Goal: Navigation & Orientation: Find specific page/section

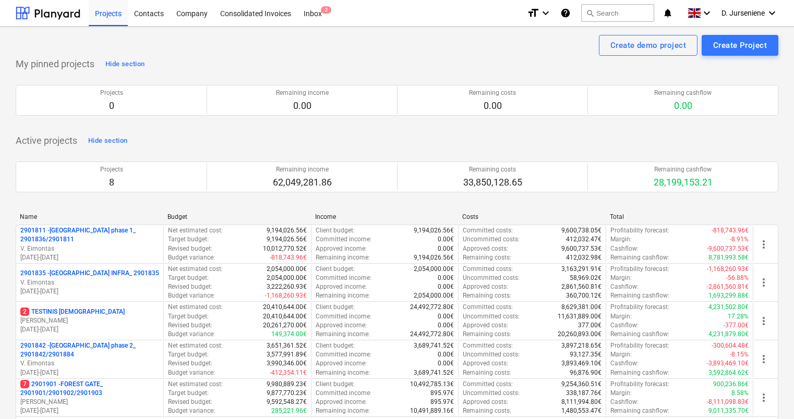
scroll to position [157, 0]
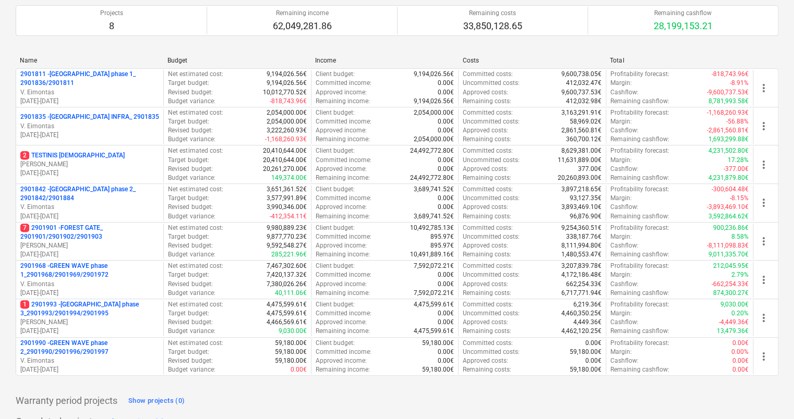
click at [436, 407] on div "Warranty period projects Show projects (0)" at bounding box center [397, 401] width 763 height 17
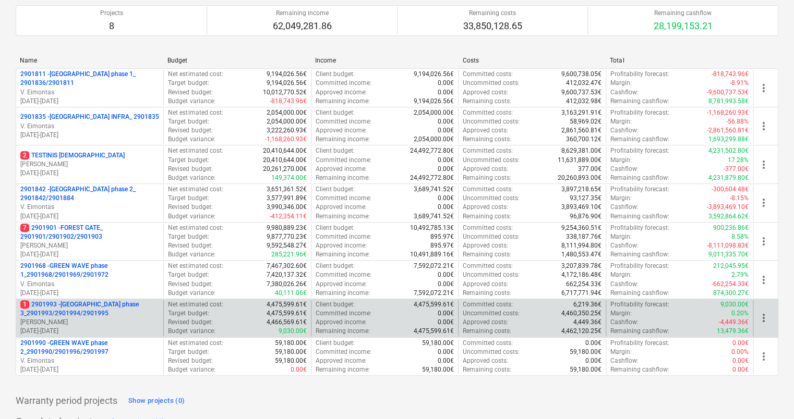
click at [116, 321] on p "[PERSON_NAME]" at bounding box center [89, 322] width 139 height 9
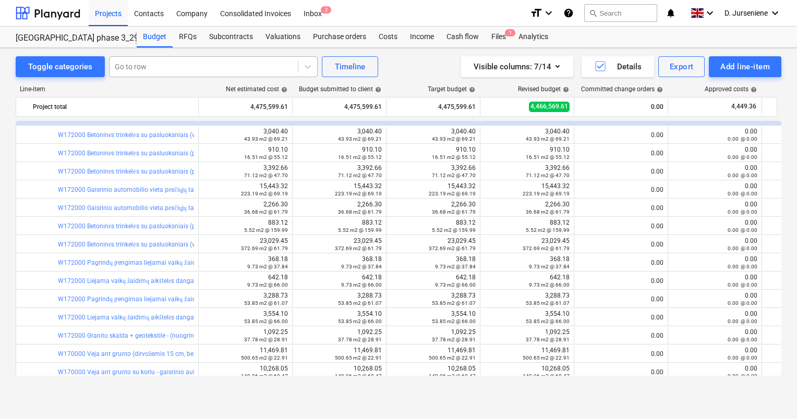
scroll to position [104, 0]
click at [344, 68] on div "Timeline" at bounding box center [350, 67] width 30 height 14
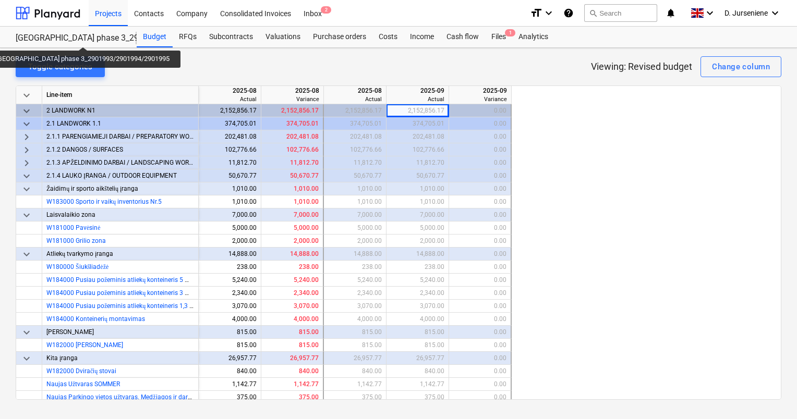
click at [71, 38] on div "[GEOGRAPHIC_DATA] phase 3_2901993/2901994/2901995" at bounding box center [70, 38] width 109 height 11
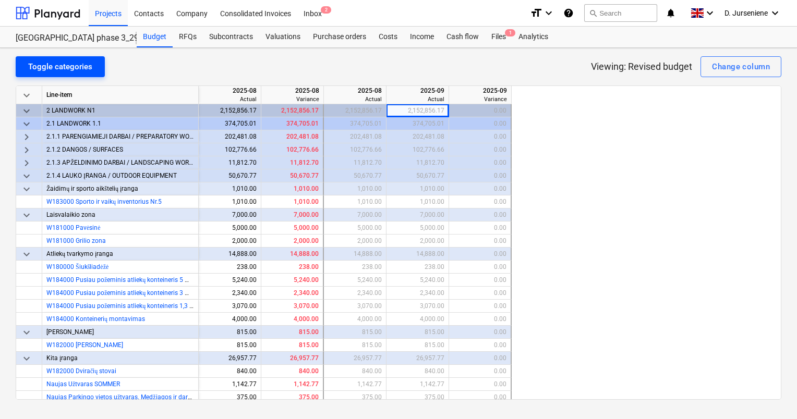
click at [52, 66] on div "Toggle categories" at bounding box center [60, 67] width 64 height 14
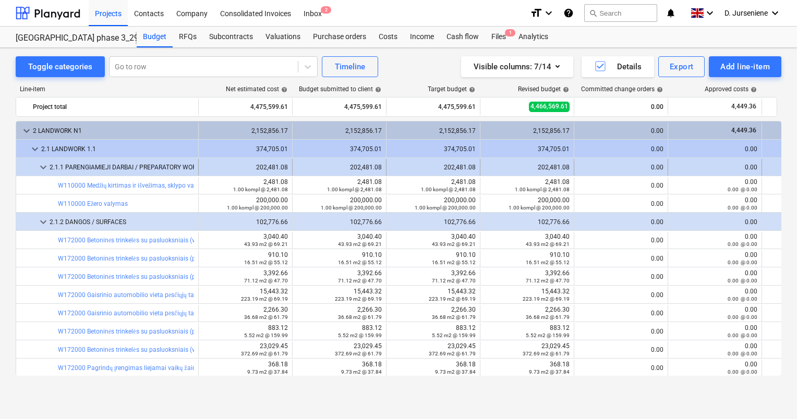
click at [46, 169] on span "keyboard_arrow_down" at bounding box center [43, 167] width 13 height 13
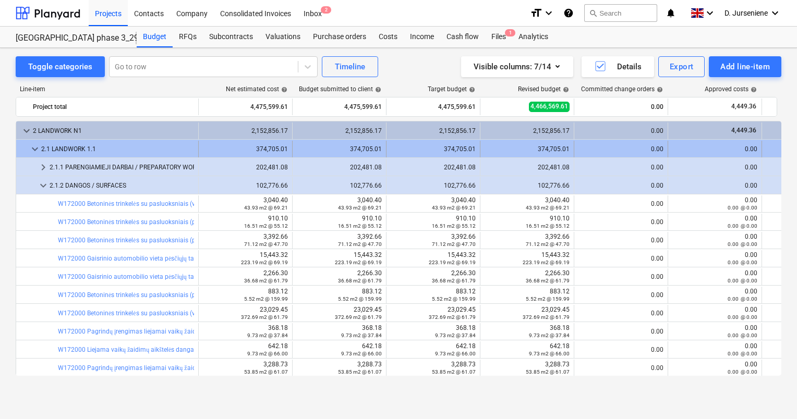
click at [34, 145] on span "keyboard_arrow_down" at bounding box center [35, 149] width 13 height 13
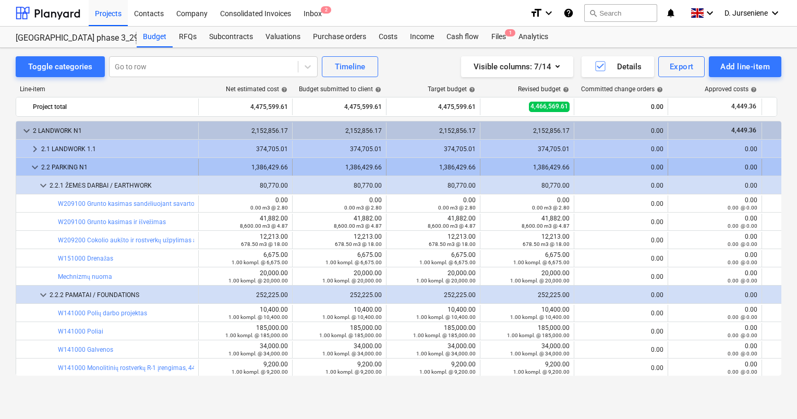
click at [37, 167] on span "keyboard_arrow_down" at bounding box center [35, 167] width 13 height 13
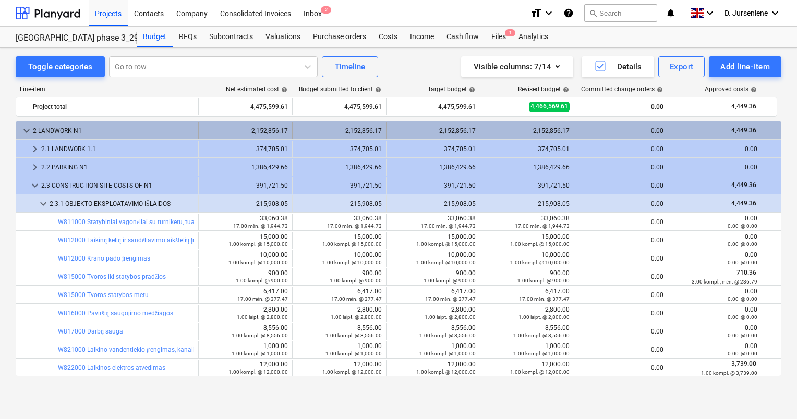
click at [29, 127] on span "keyboard_arrow_down" at bounding box center [26, 131] width 13 height 13
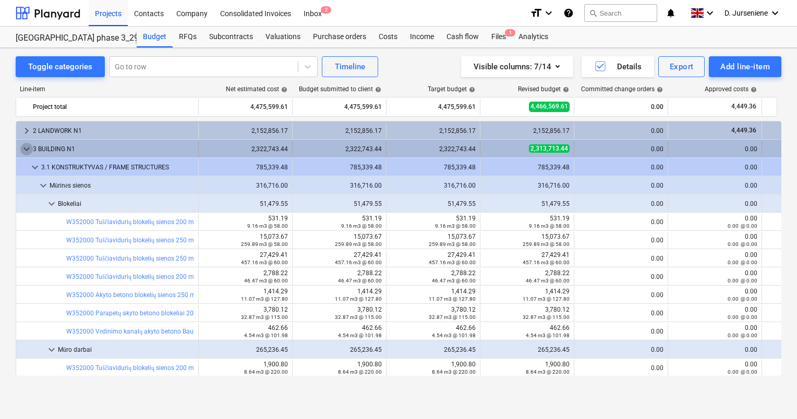
click at [27, 147] on span "keyboard_arrow_down" at bounding box center [26, 149] width 13 height 13
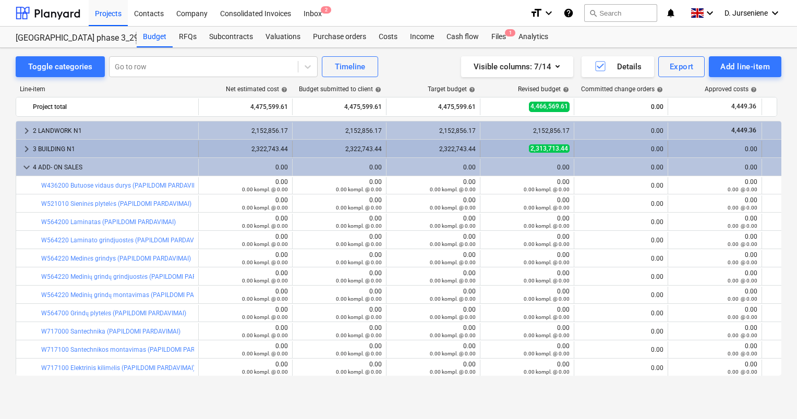
click at [26, 147] on span "keyboard_arrow_right" at bounding box center [26, 149] width 13 height 13
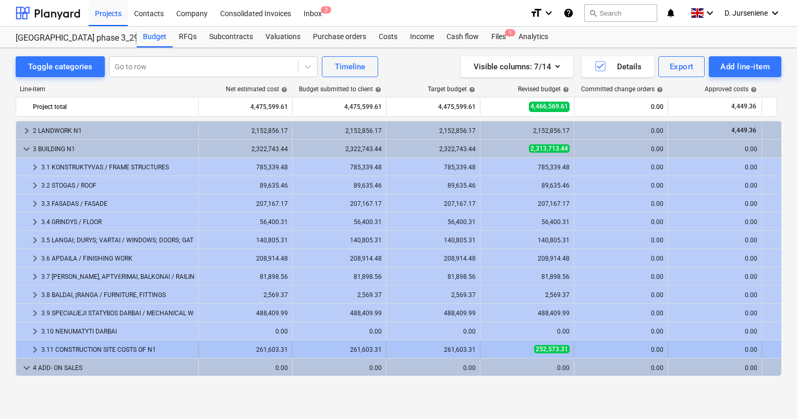
click at [33, 349] on span "keyboard_arrow_right" at bounding box center [35, 350] width 13 height 13
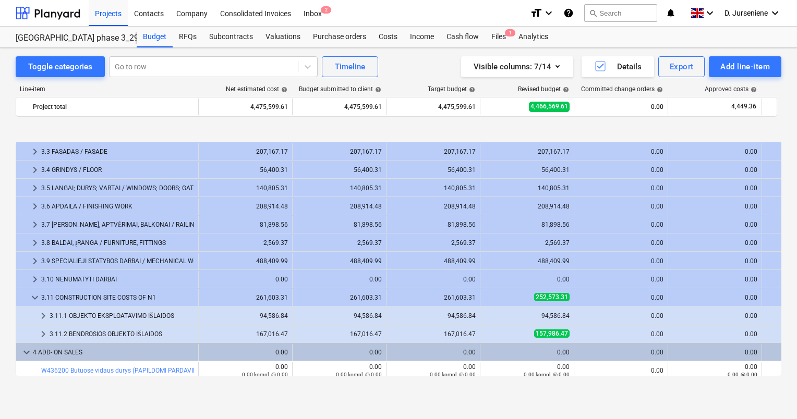
scroll to position [104, 0]
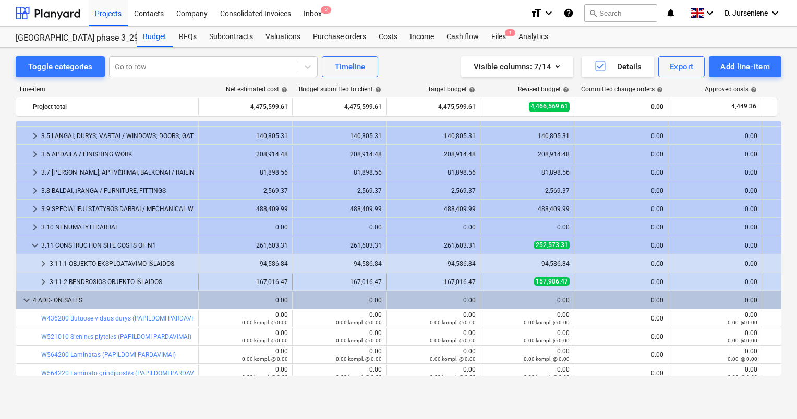
click at [94, 280] on div "3.11.2 BENDROSIOS OBJEKTO IŠLAIDOS" at bounding box center [122, 282] width 145 height 17
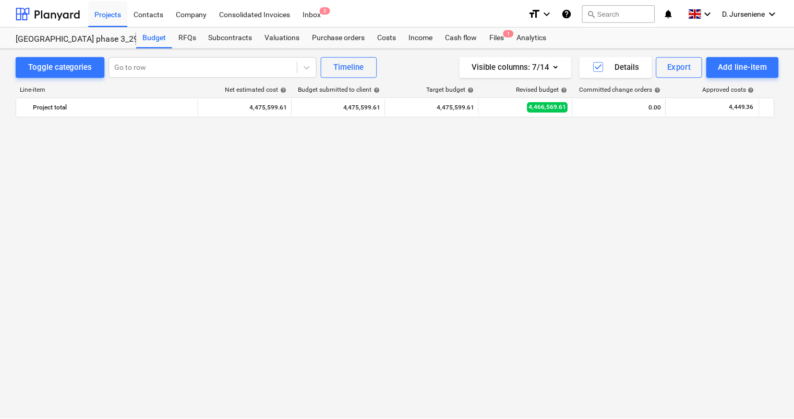
scroll to position [0, 0]
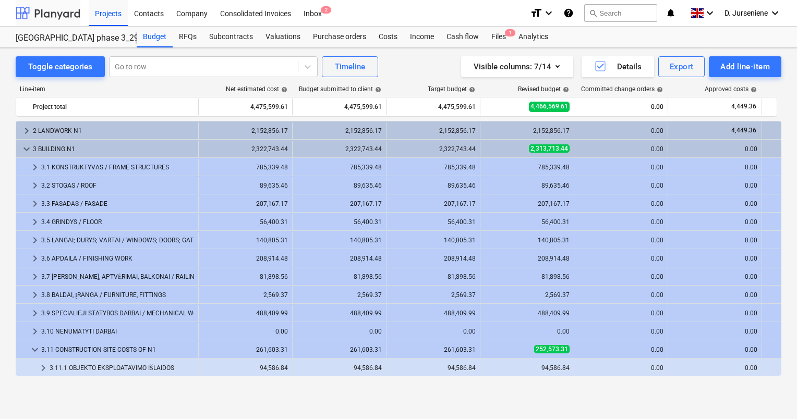
click at [69, 19] on div at bounding box center [48, 13] width 65 height 26
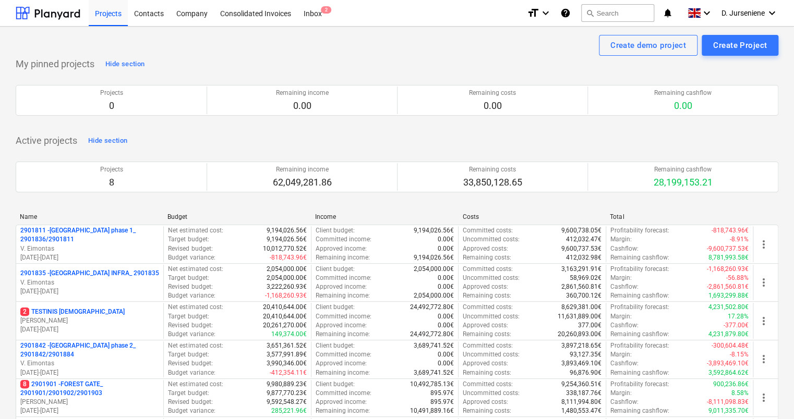
click at [219, 137] on div "Active projects Hide section Projects 8 Remaining income 62,049,281.86 Remainin…" at bounding box center [397, 339] width 763 height 413
click at [463, 50] on div "Create demo project Create Project" at bounding box center [397, 45] width 763 height 21
click at [565, 140] on div "Active projects Hide section Projects 8 Remaining income 62,049,281.86 Remainin…" at bounding box center [397, 339] width 763 height 413
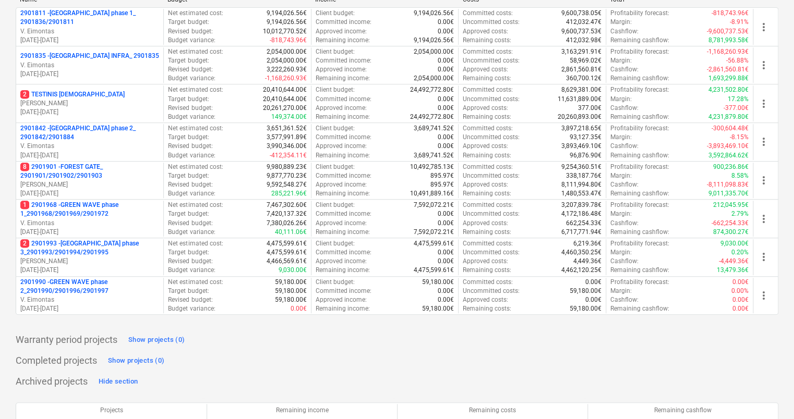
scroll to position [365, 0]
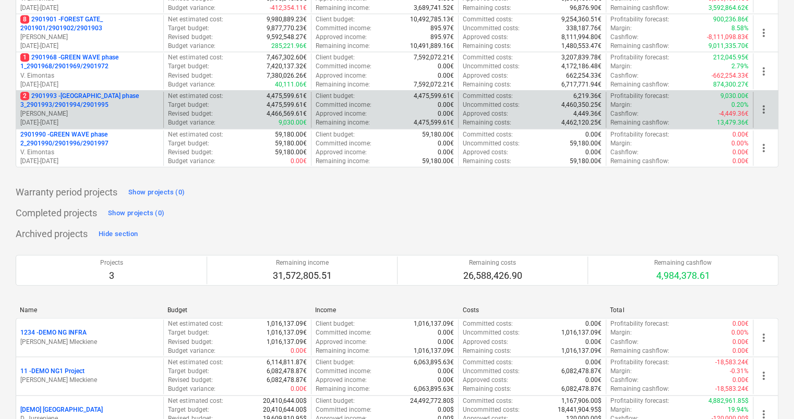
click at [79, 101] on p "2 2901993 - [GEOGRAPHIC_DATA] phase 3_2901993/2901994/2901995" at bounding box center [89, 101] width 139 height 18
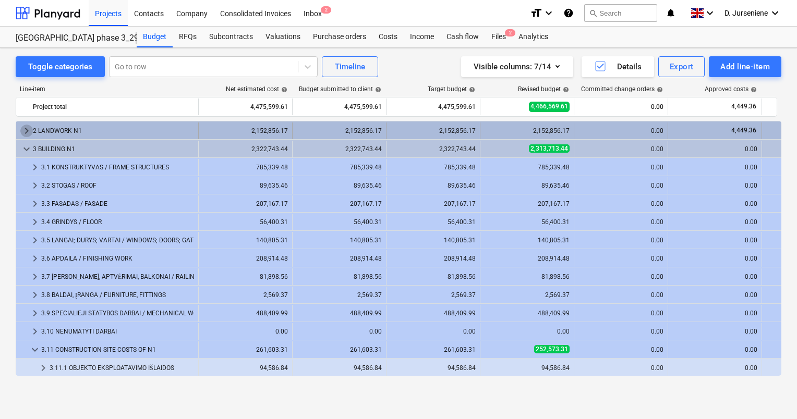
click at [27, 128] on span "keyboard_arrow_right" at bounding box center [26, 131] width 13 height 13
